Goal: Feedback & Contribution: Submit feedback/report problem

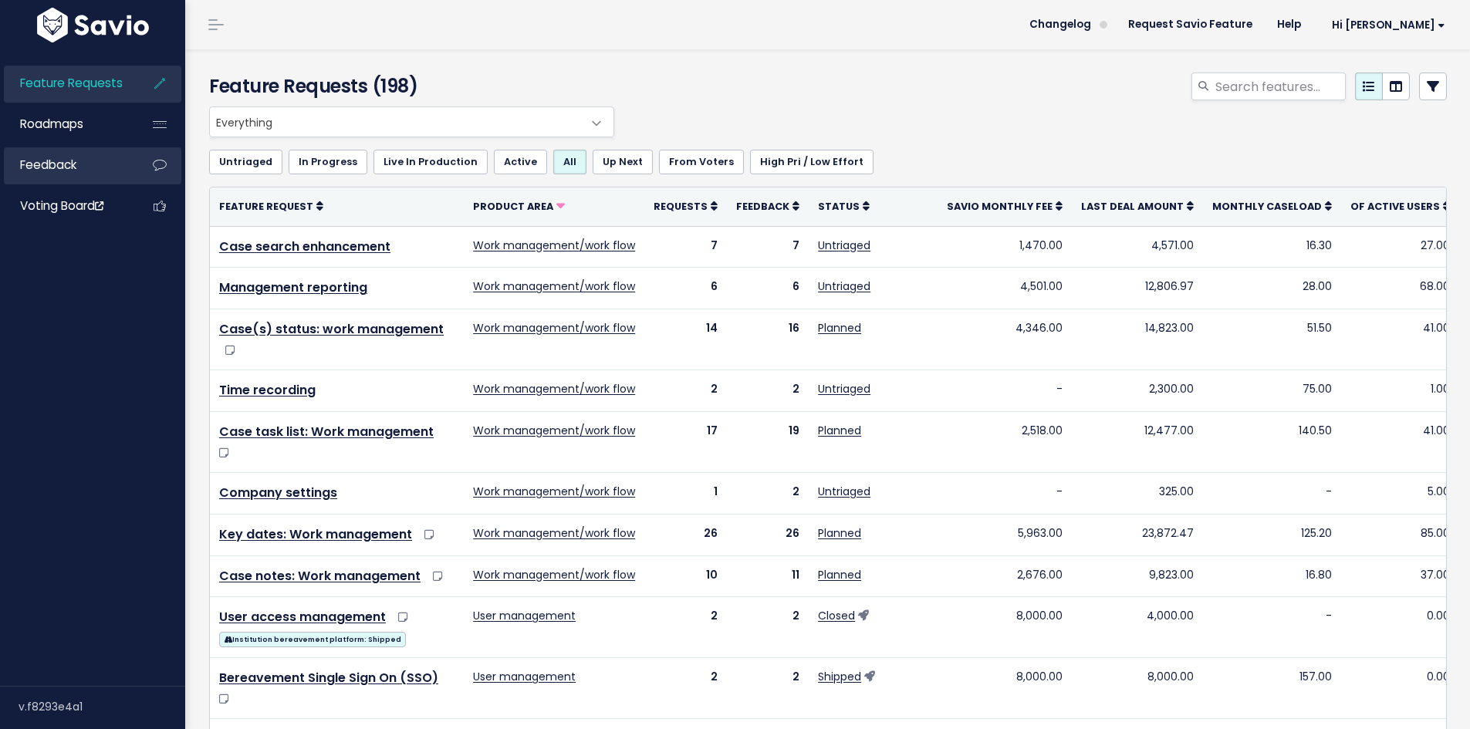
click at [103, 162] on link "Feedback" at bounding box center [66, 164] width 124 height 35
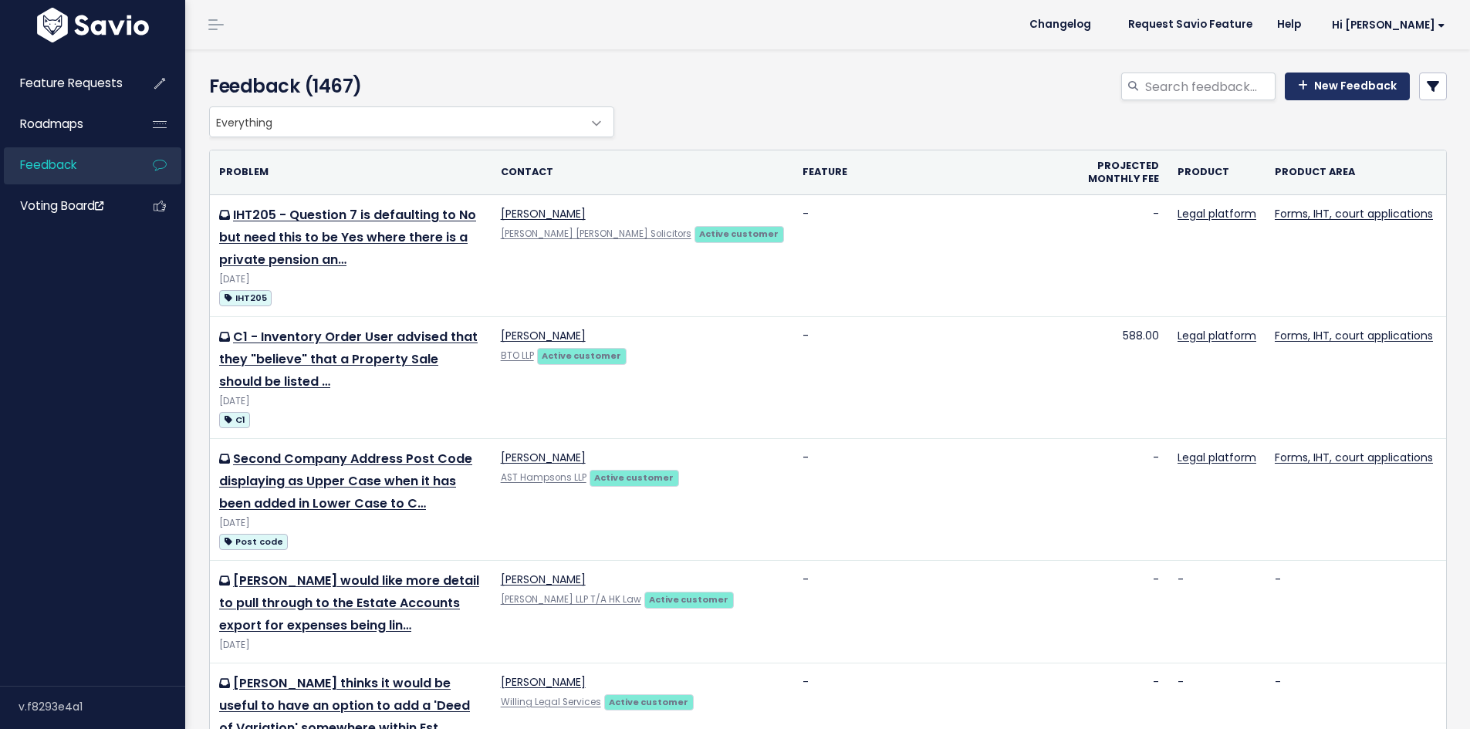
click at [1343, 87] on link "New Feedback" at bounding box center [1347, 87] width 125 height 28
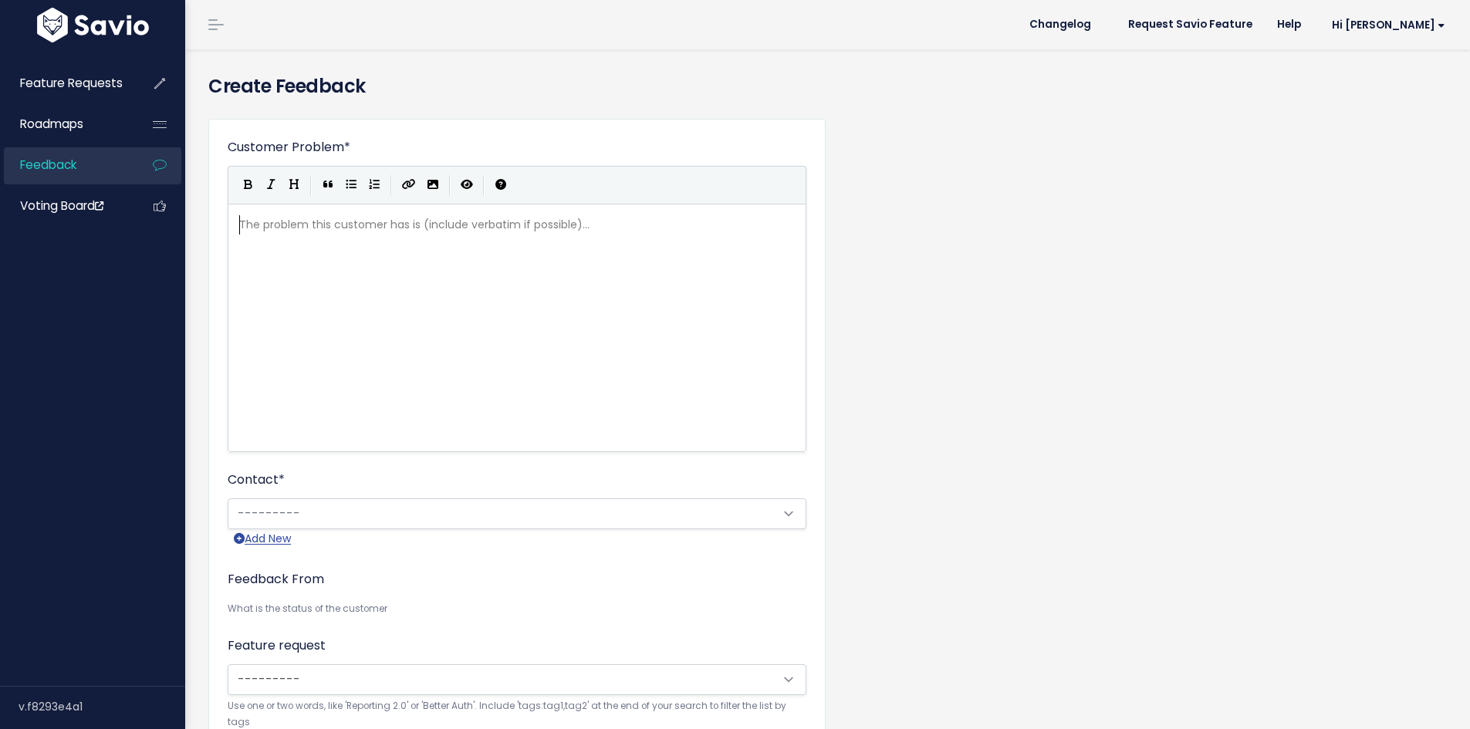
scroll to position [2, 0]
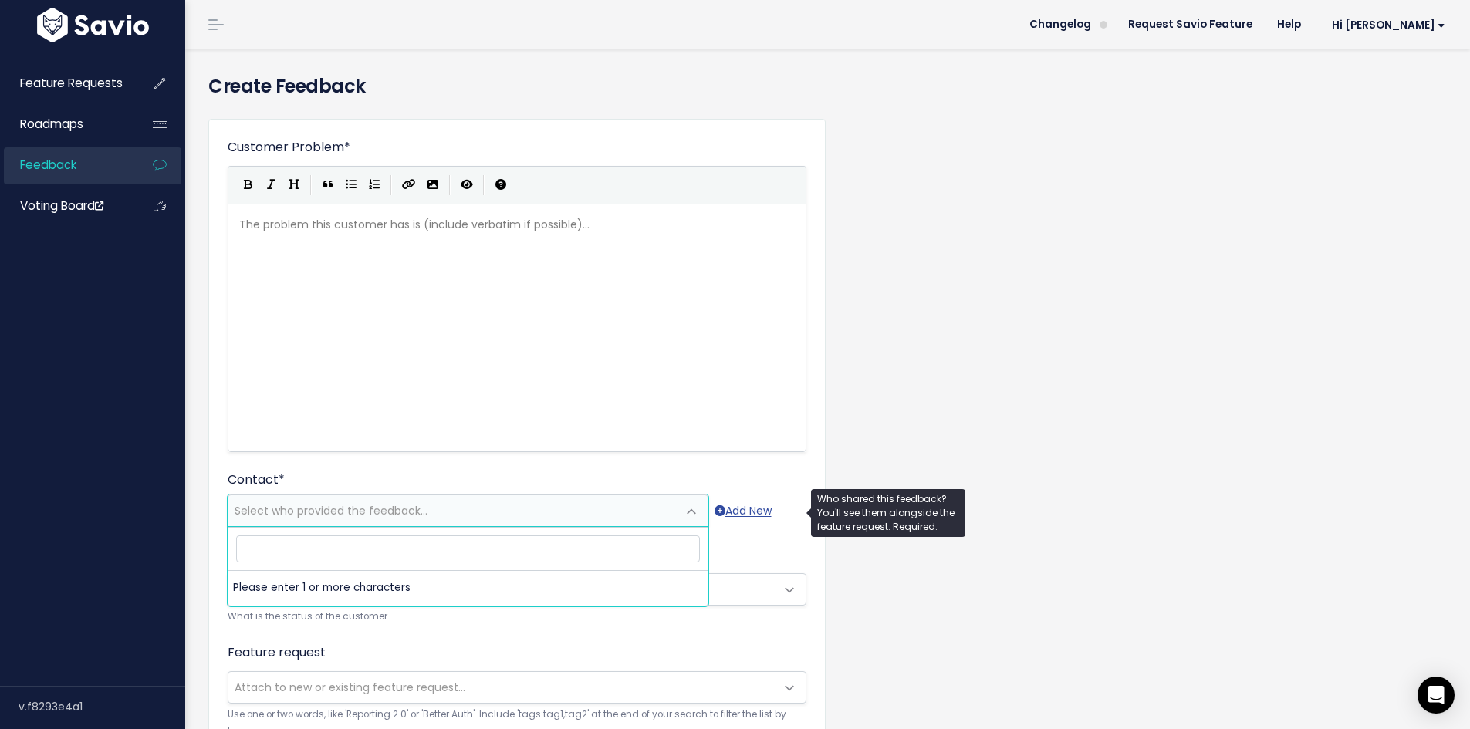
click at [359, 502] on span "Select who provided the feedback..." at bounding box center [452, 510] width 448 height 31
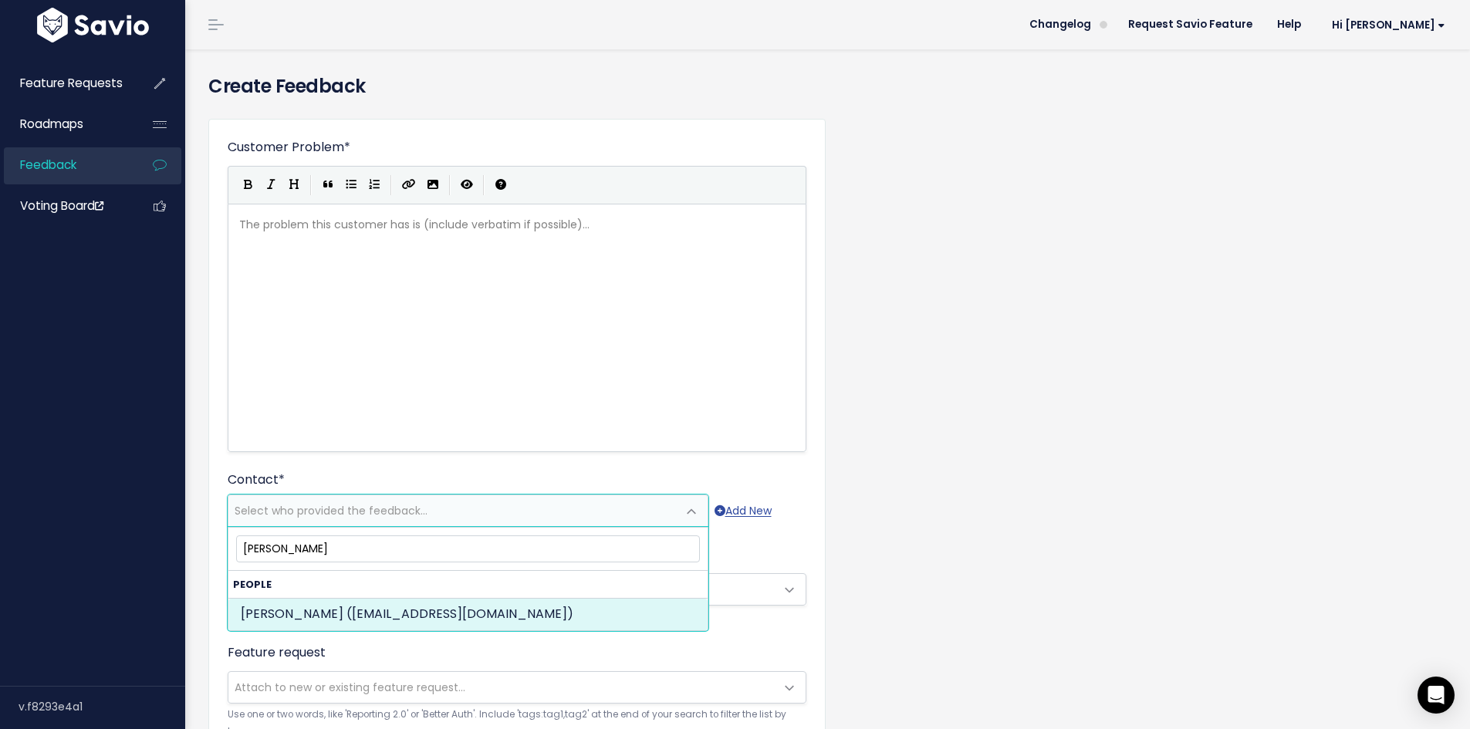
type input "abby bowe"
select select "ACTIVE"
select select "92475091"
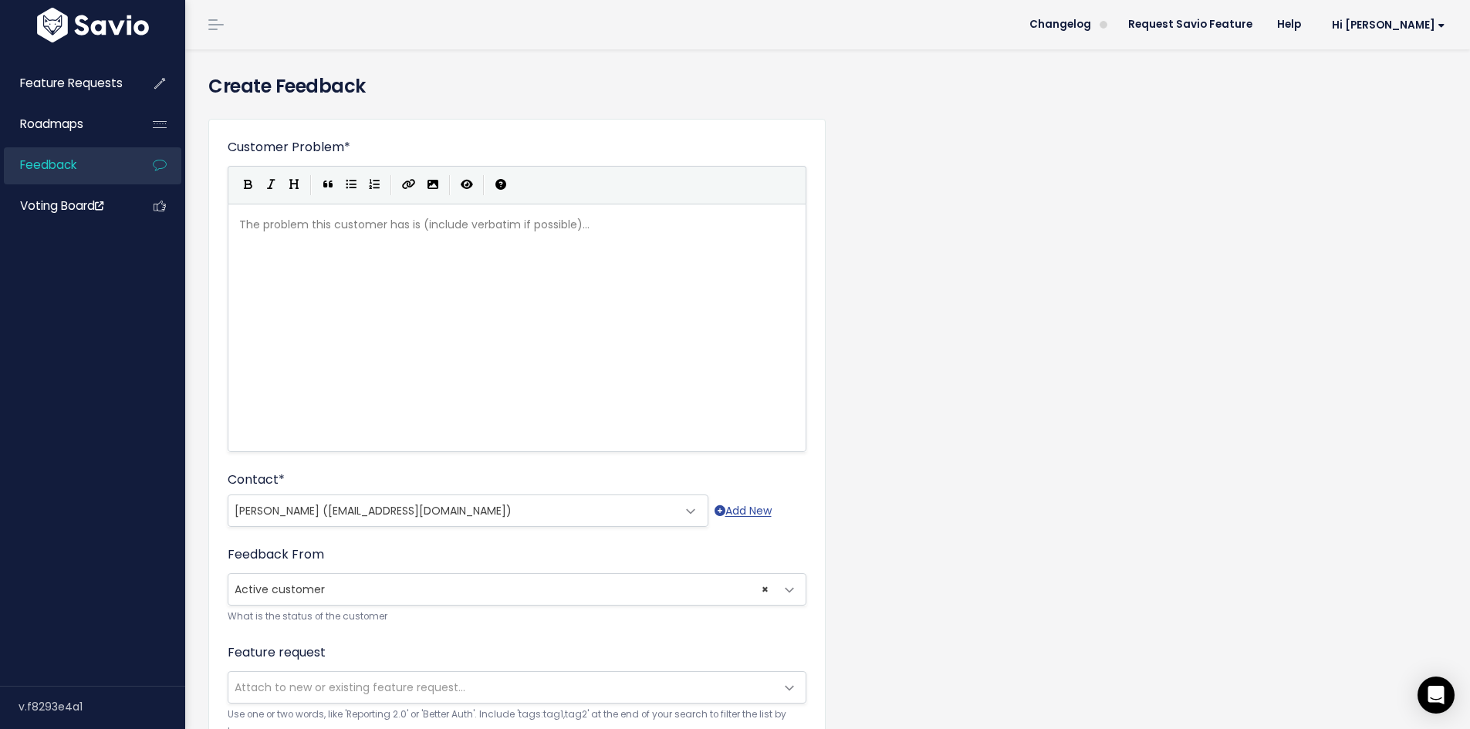
click at [690, 580] on span "× Active customer" at bounding box center [501, 589] width 546 height 31
click at [1054, 515] on div "Customer Problem * | | | | The problem this customer has is (include verbatim i…" at bounding box center [828, 571] width 1262 height 930
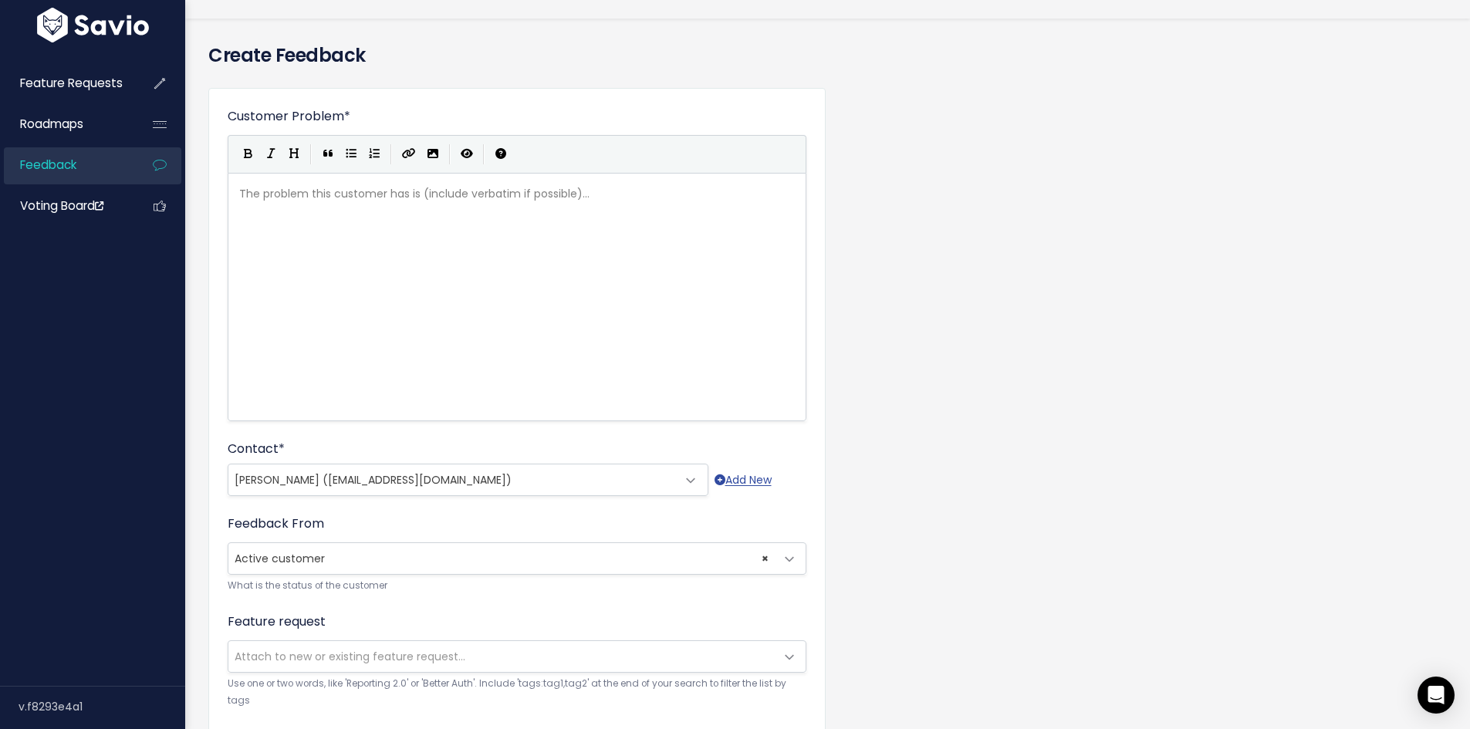
scroll to position [77, 0]
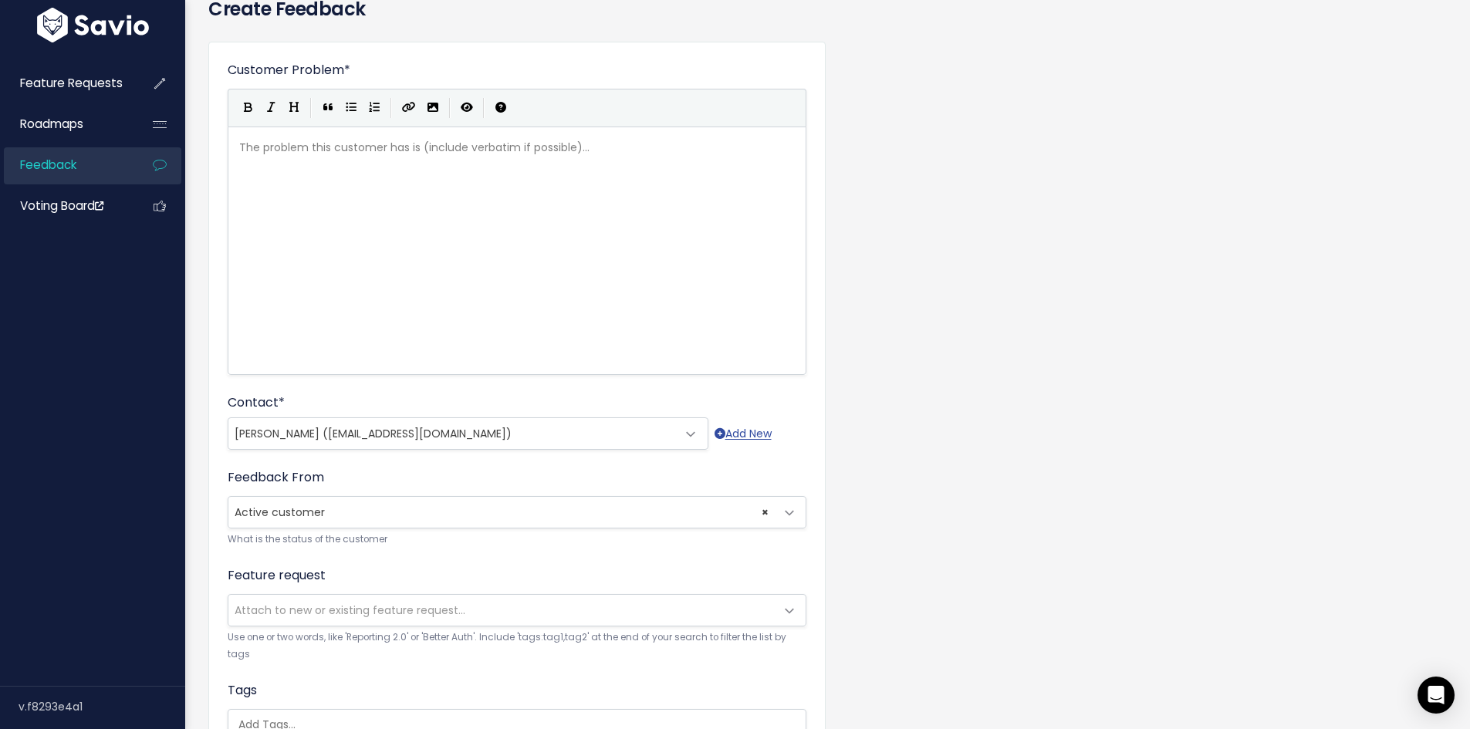
click at [388, 225] on div "The problem this customer has is (include verbatim if possible)... xxxxxxxxxx ​" at bounding box center [536, 270] width 600 height 270
type textarea "Abbey"
type textarea "y has"
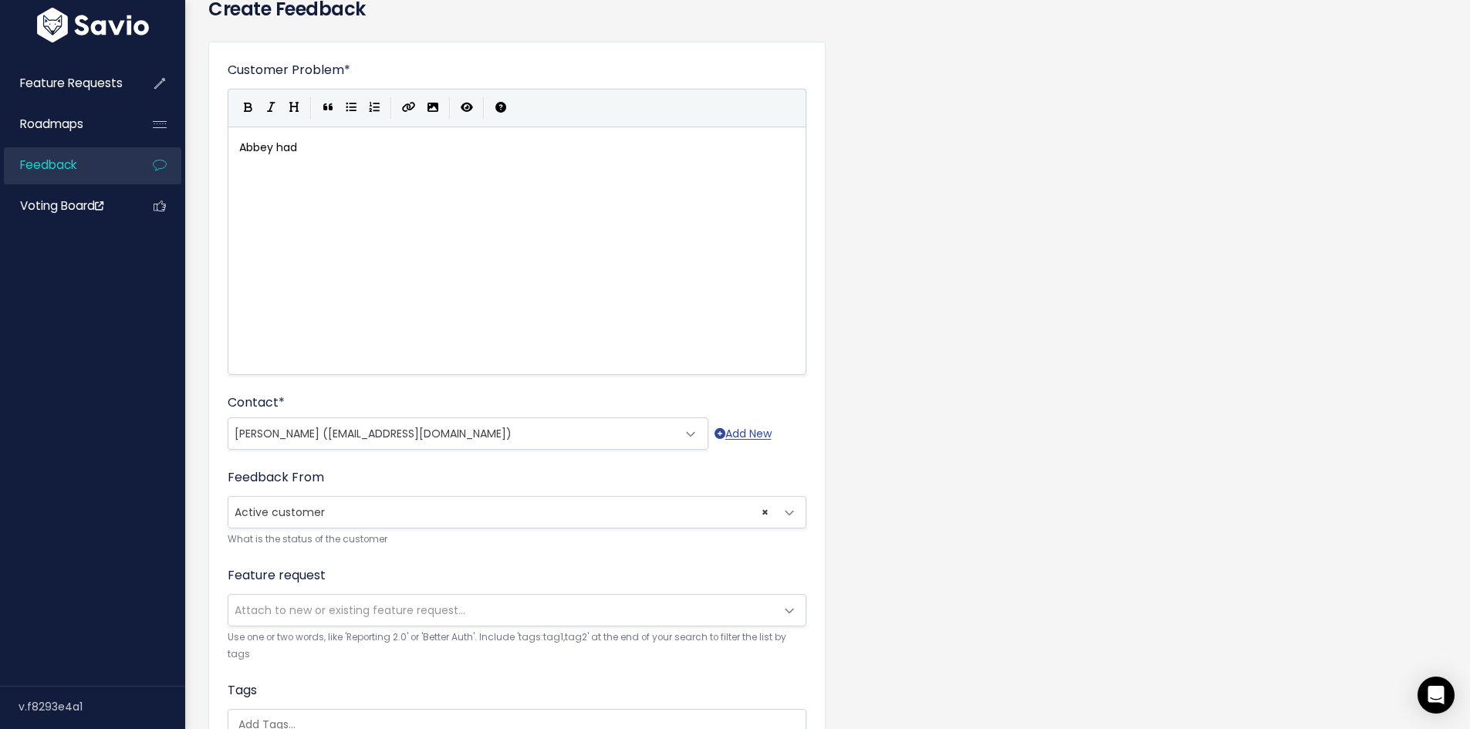
type textarea "d"
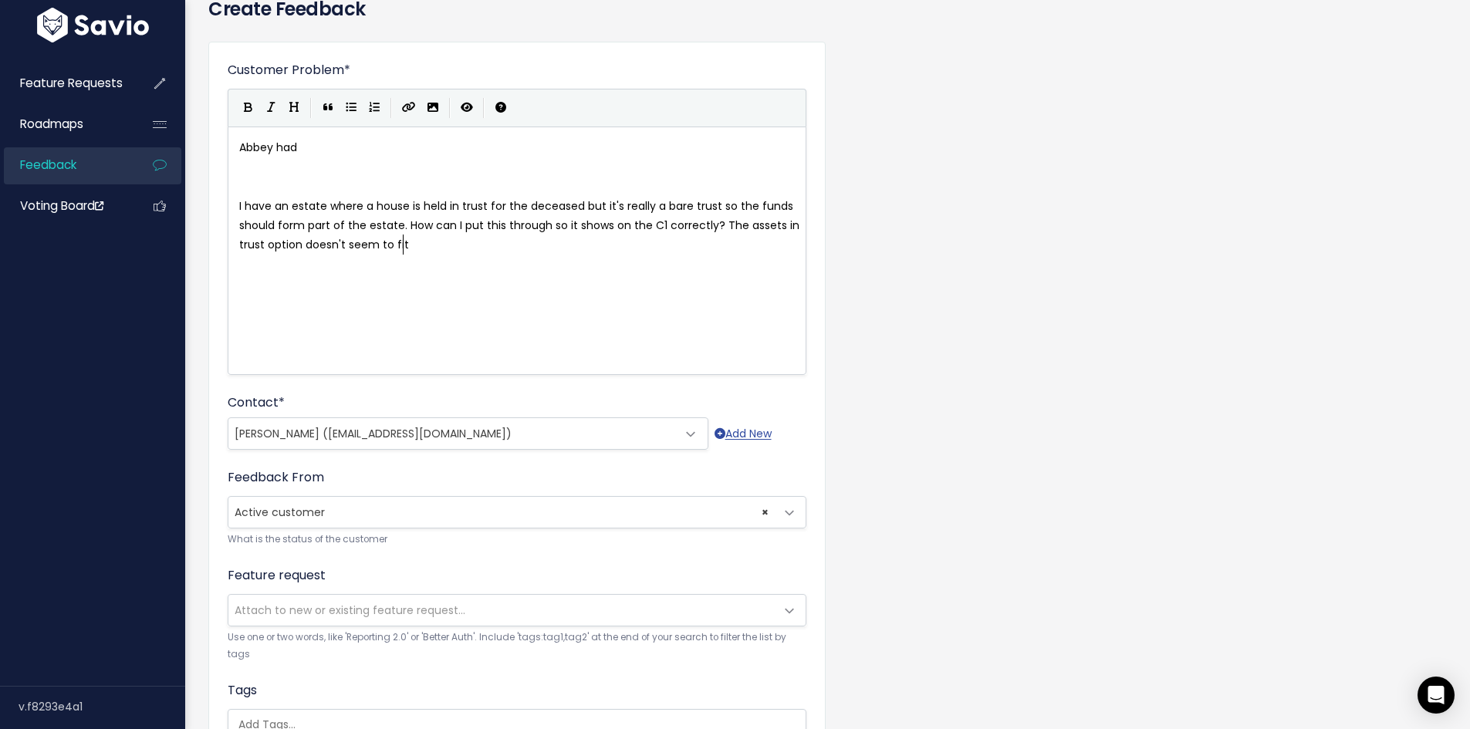
click at [356, 150] on pre "Abbey had" at bounding box center [522, 147] width 573 height 19
type textarea "a case we"
type textarea "here a"
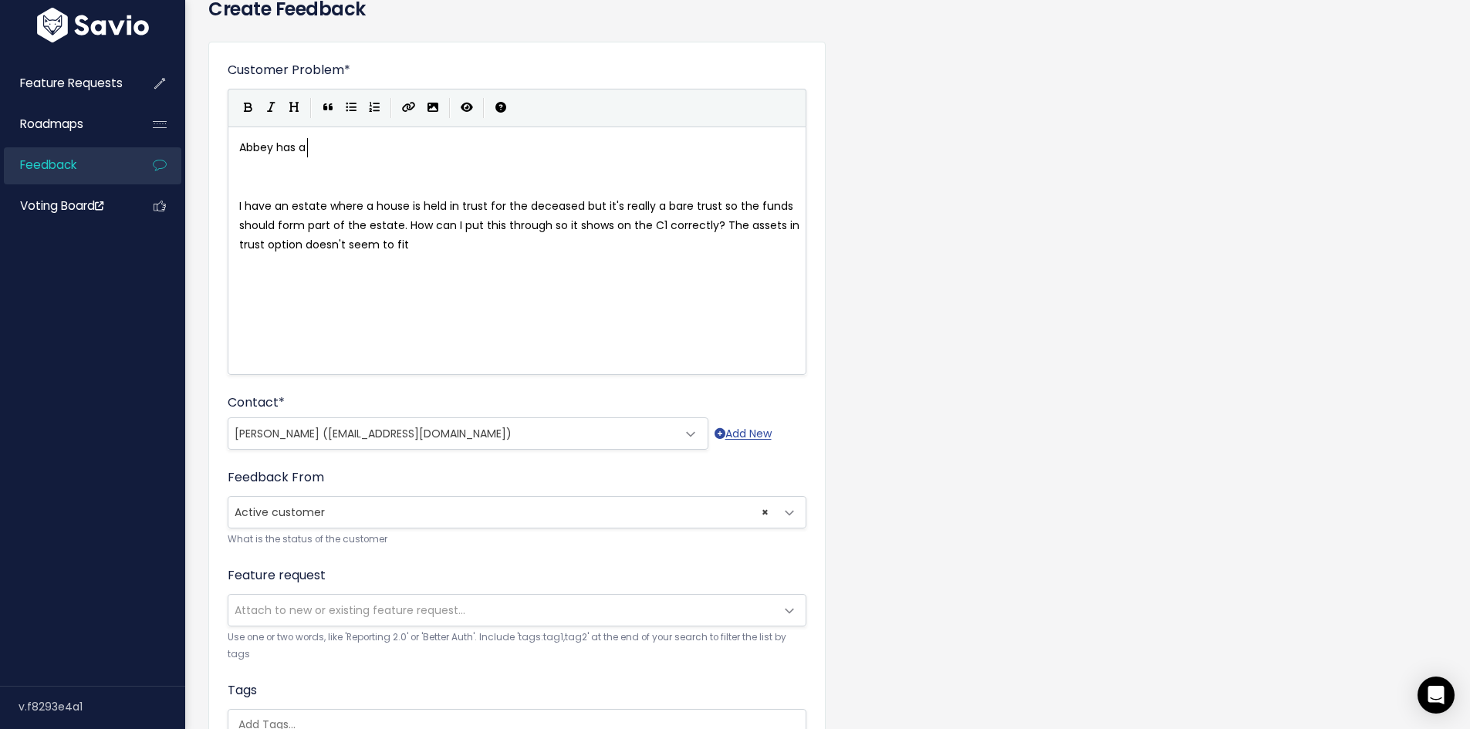
scroll to position [5, 19]
type textarea "s a h"
type textarea "d"
type textarea "ad a house e"
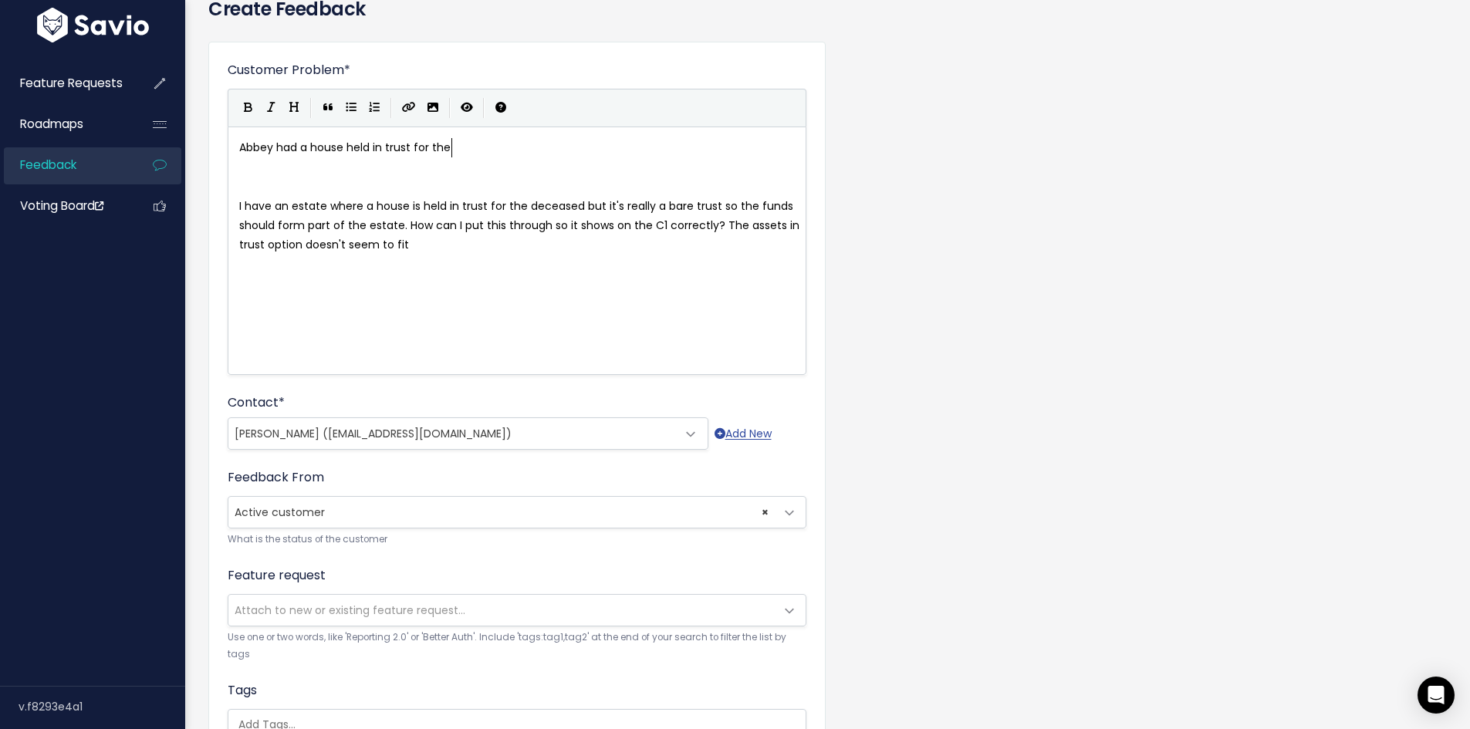
type textarea "held in trust for the f"
type textarea "deceased but it should form part of the estate - th e"
type textarea "e platform"
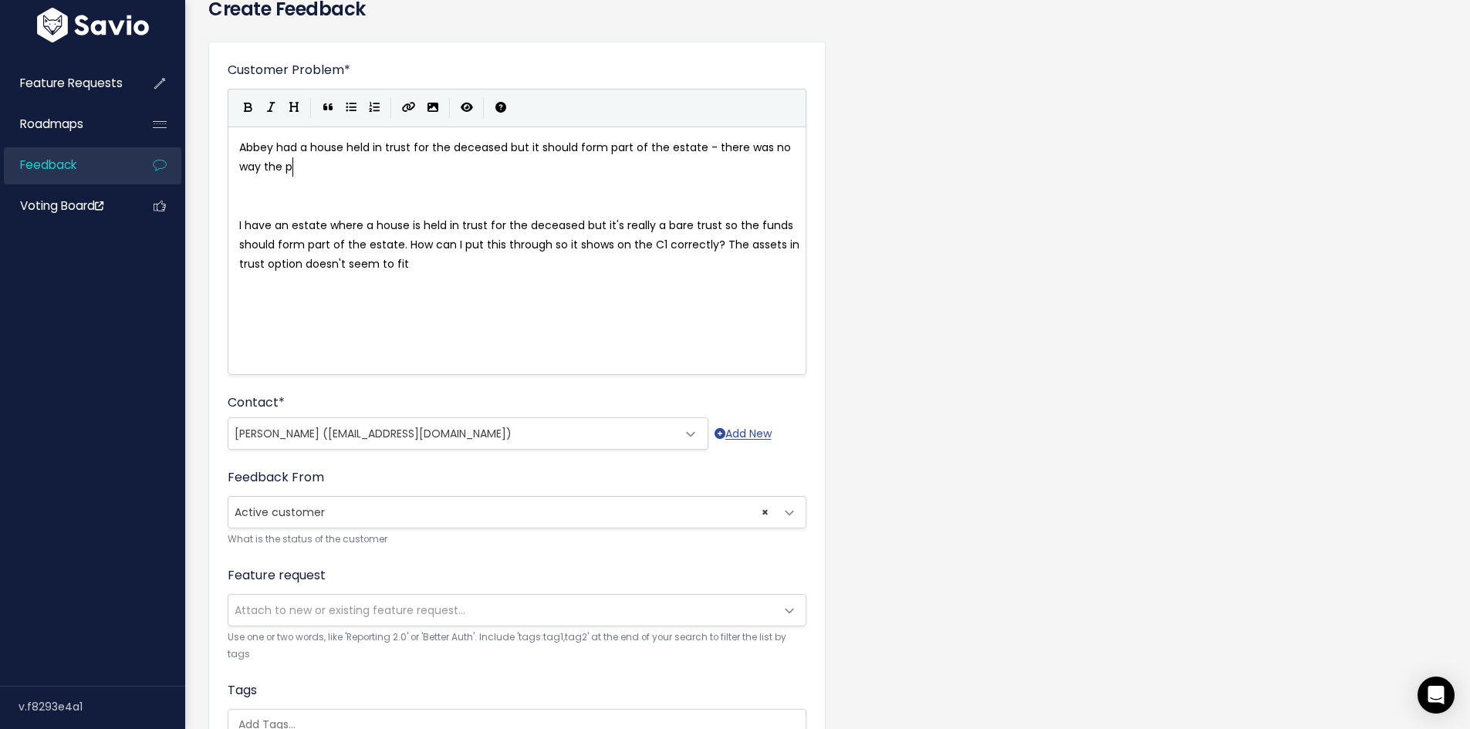
type textarea "re was no way the plat"
type textarea "t"
type textarea "o enter this on the platform so that w"
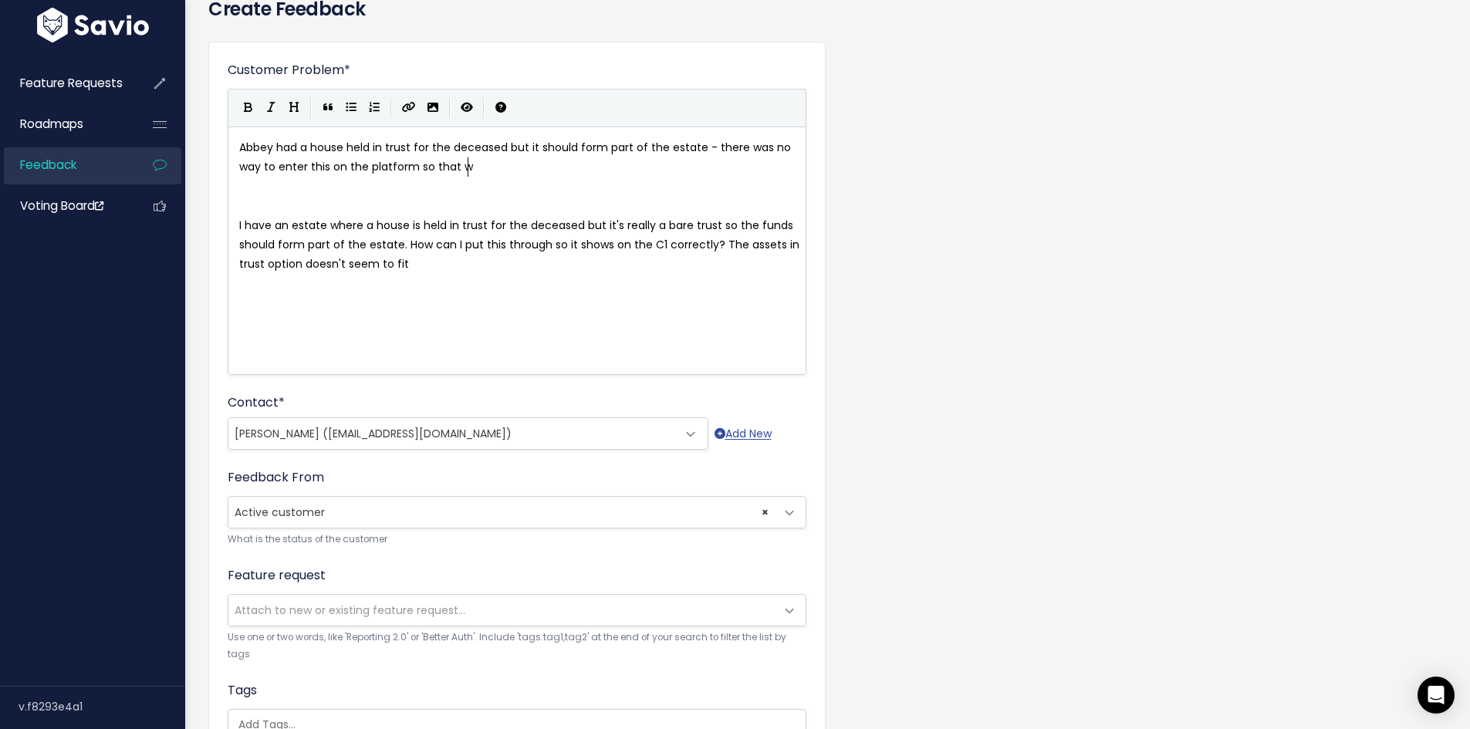
scroll to position [5, 198]
type textarea "it would pull through to the C!"
type textarea "1 form correctly."
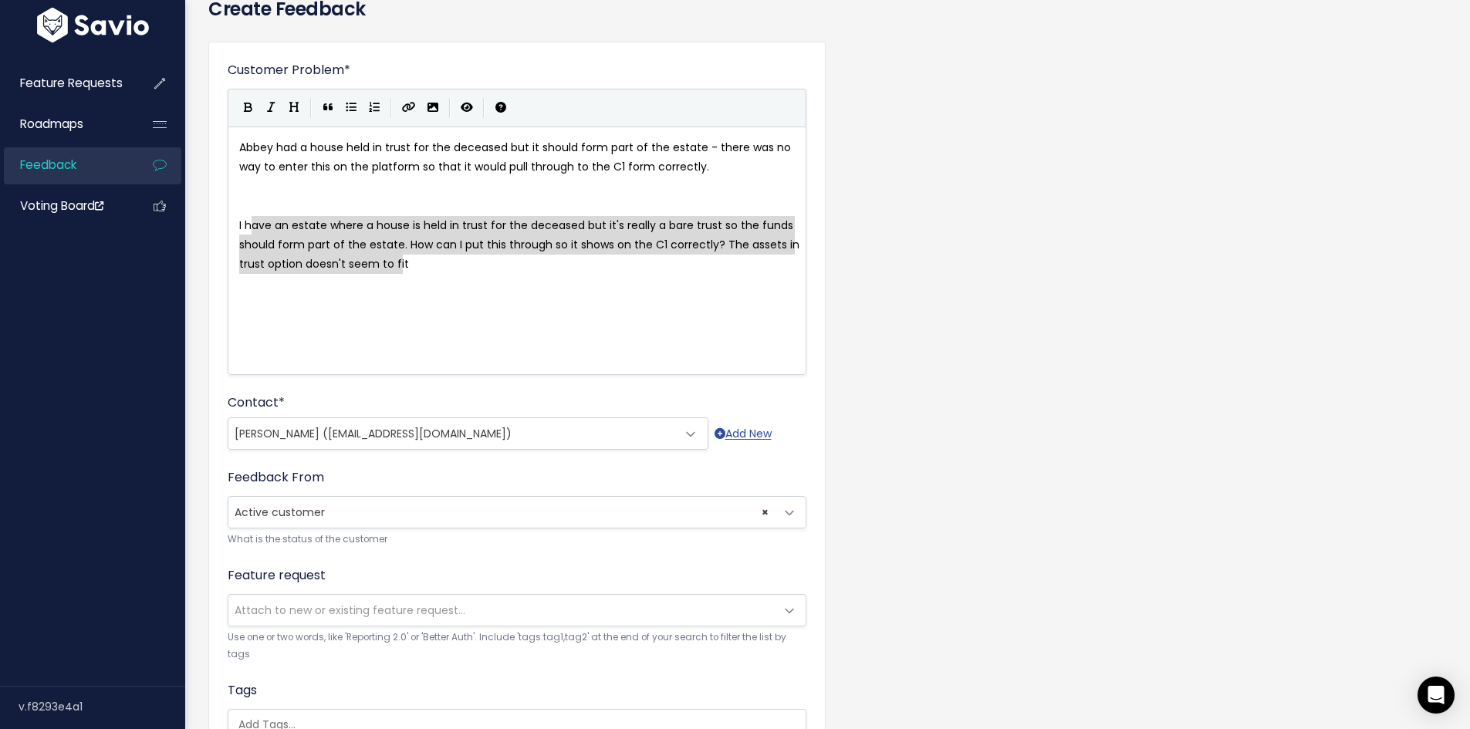
type textarea "have an estate where a house is held in trust for the deceased but it's really …"
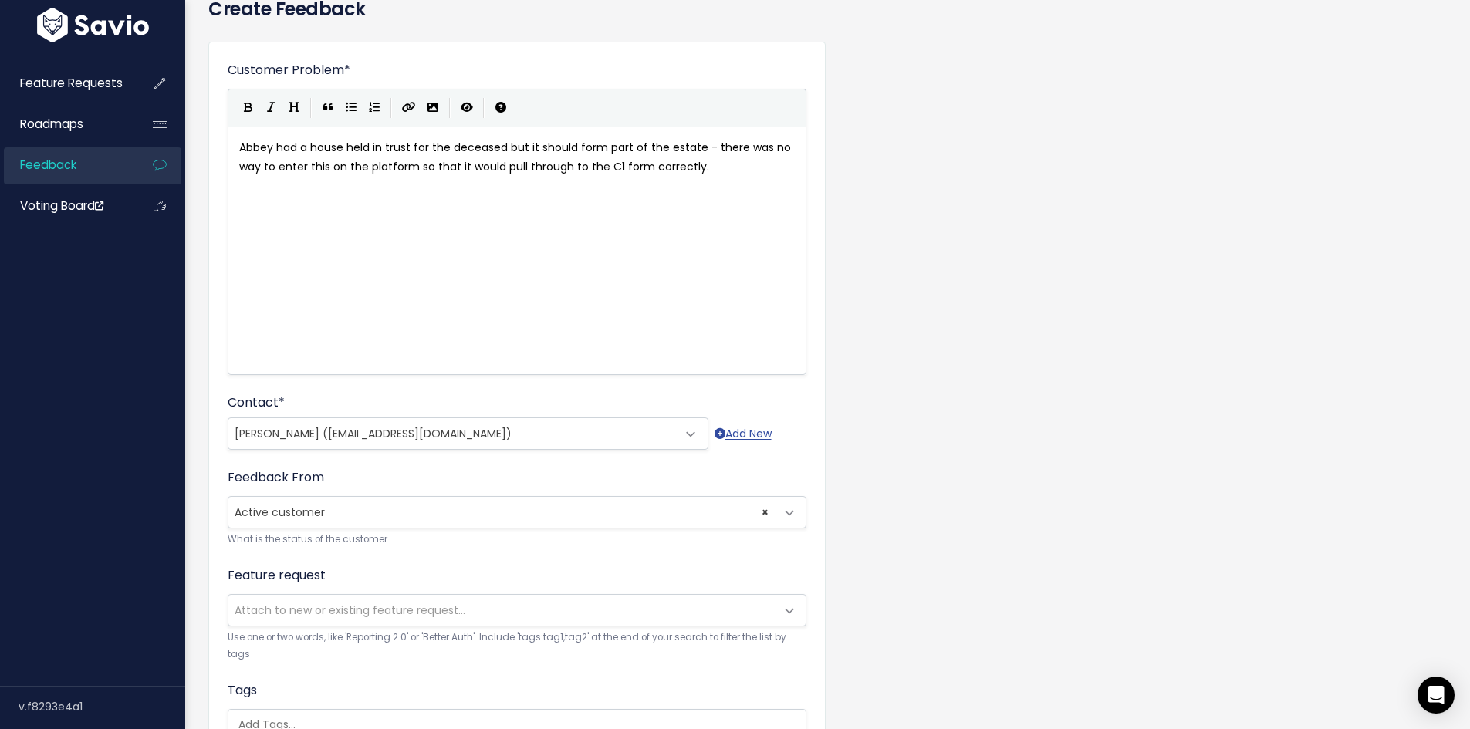
type textarea "'"
paste textarea
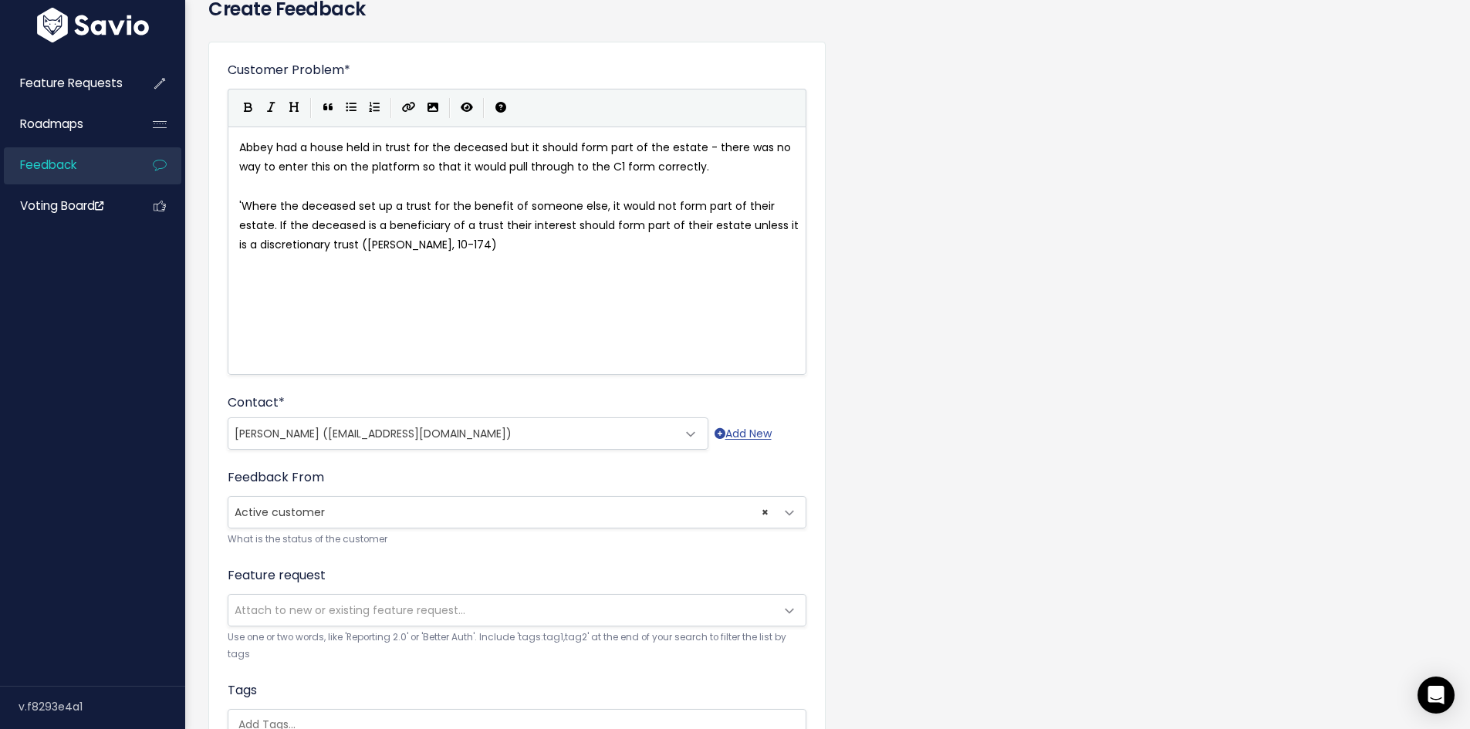
click at [529, 251] on pre "'Where the deceased set up a trust for the benefit of someone else, it would no…" at bounding box center [522, 226] width 573 height 59
type textarea "'"
click at [235, 200] on div "' x Abbey had a house held in trust for the deceased but it should form part of…" at bounding box center [517, 251] width 579 height 248
click at [240, 203] on span "'Where the deceased set up a trust for the benefit of someone else, it would no…" at bounding box center [520, 225] width 563 height 54
type textarea "Asked for more info ="
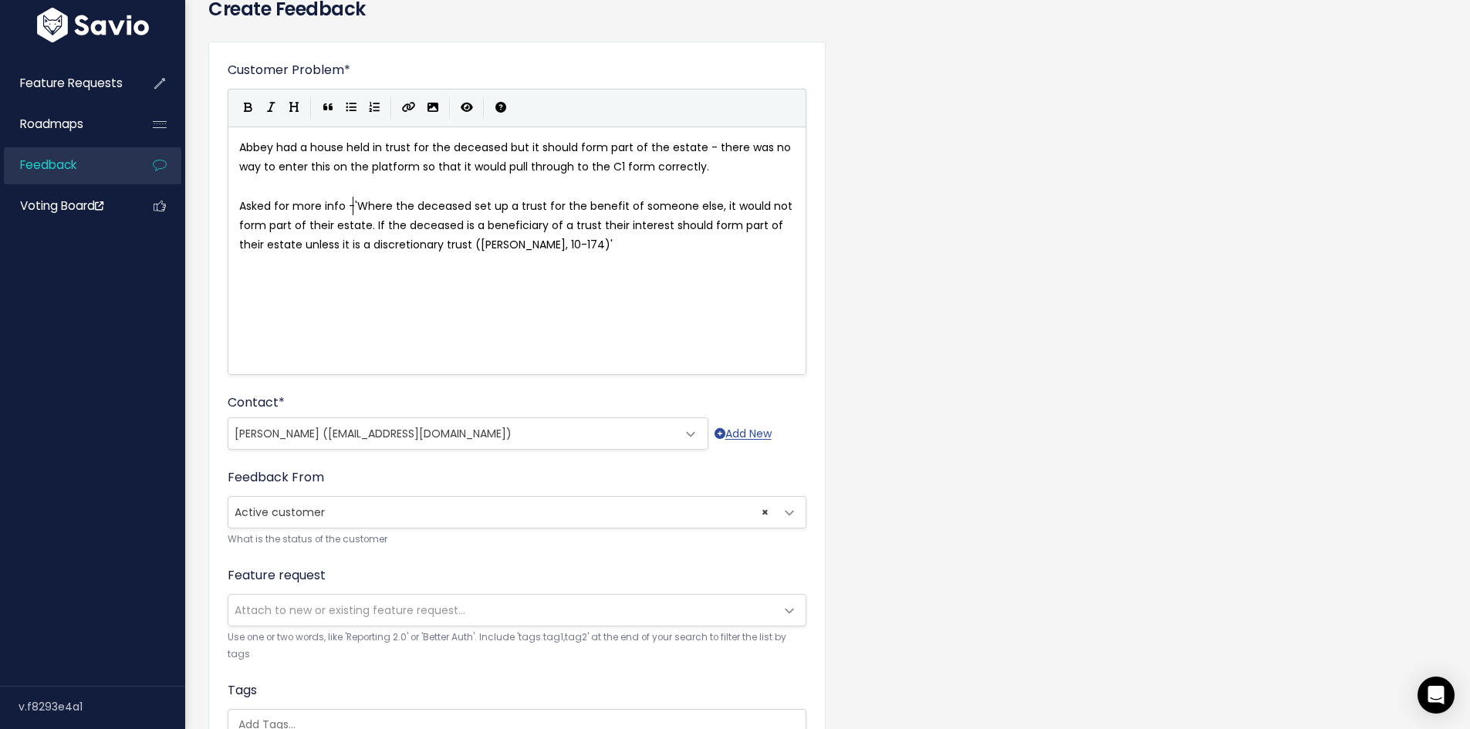
scroll to position [5, 8]
type textarea "-"
click at [727, 171] on pre "Abbey had a house held in trust for the deceased but it should form part of the…" at bounding box center [522, 157] width 573 height 39
click at [282, 158] on pre "Abbey had a house held in trust for the deceased but it should form part of the…" at bounding box center [522, 157] width 573 height 39
click at [627, 254] on pre "Asked for more info - 'Where the deceased set up a trust for the benefit of som…" at bounding box center [522, 226] width 573 height 59
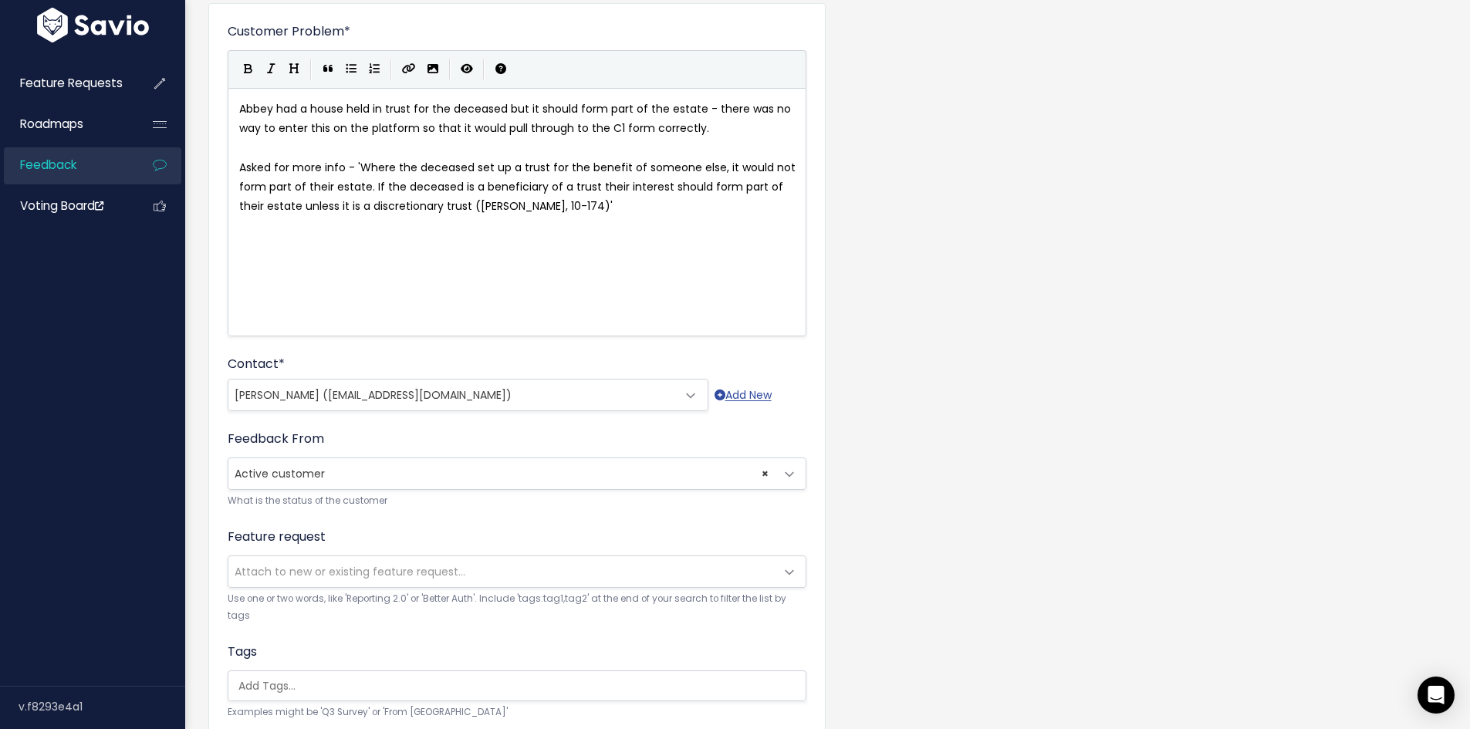
scroll to position [0, 0]
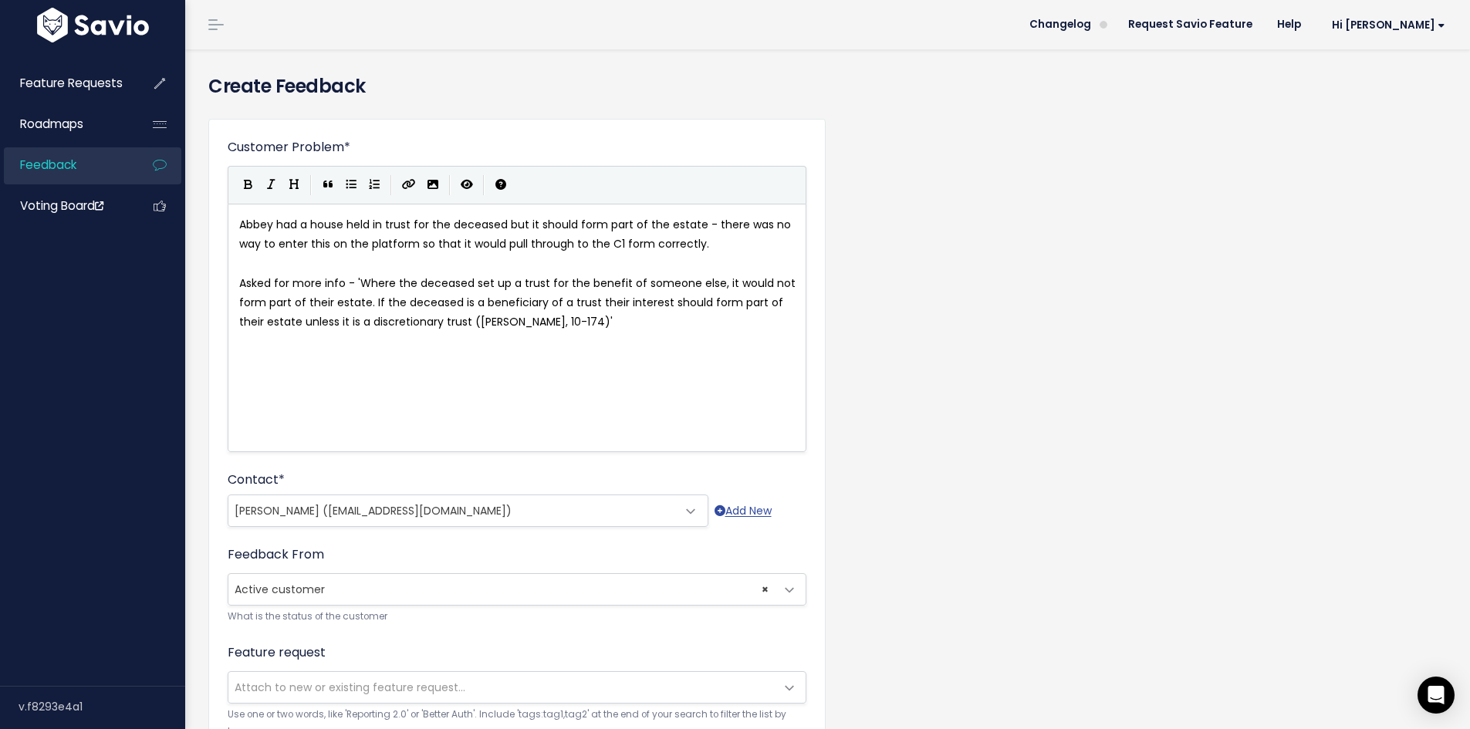
click at [755, 345] on pre "​" at bounding box center [522, 341] width 573 height 19
click at [1093, 525] on div "Customer Problem * Abbey had a house held in trust for the deceased but it shou…" at bounding box center [828, 571] width 1262 height 930
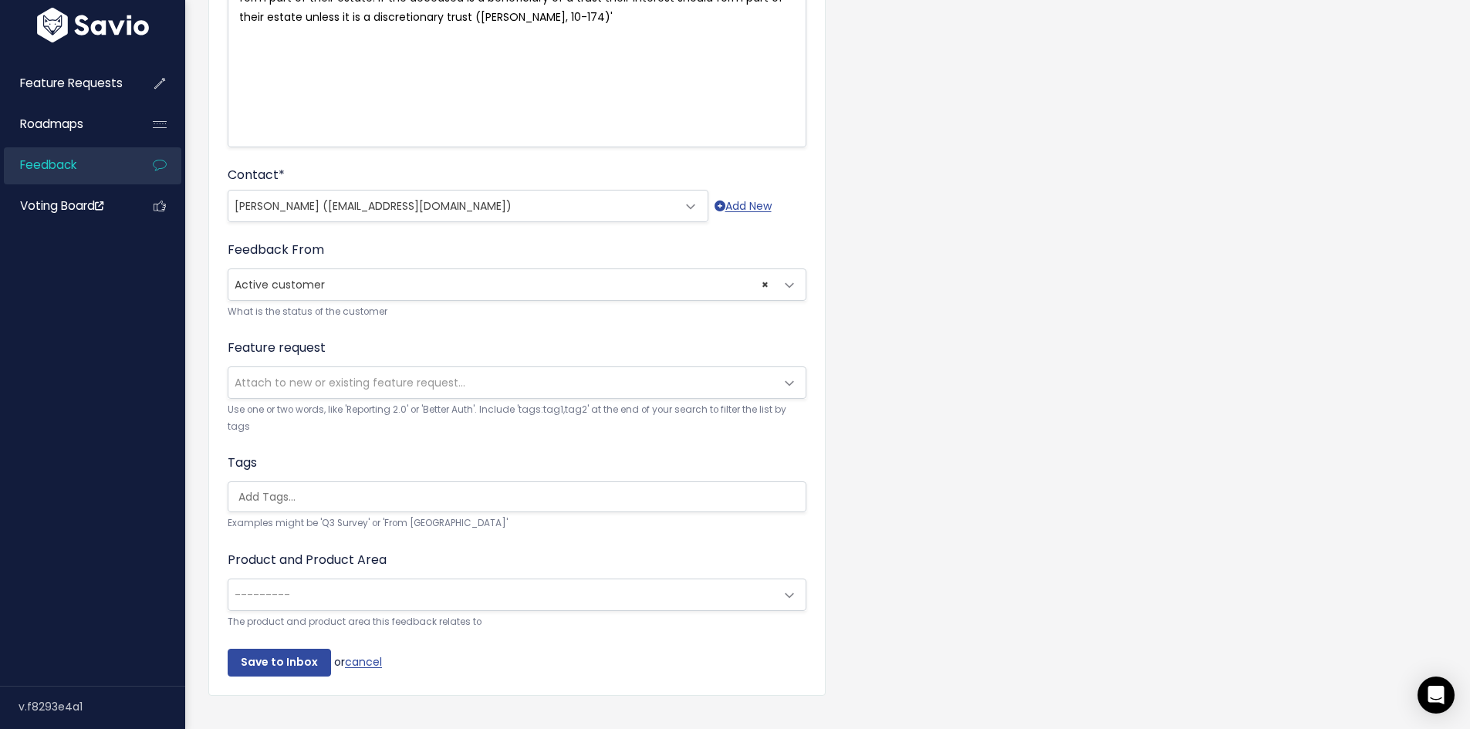
scroll to position [309, 0]
click at [280, 650] on input "Save to Inbox" at bounding box center [279, 659] width 103 height 28
